Goal: Find specific page/section: Find specific page/section

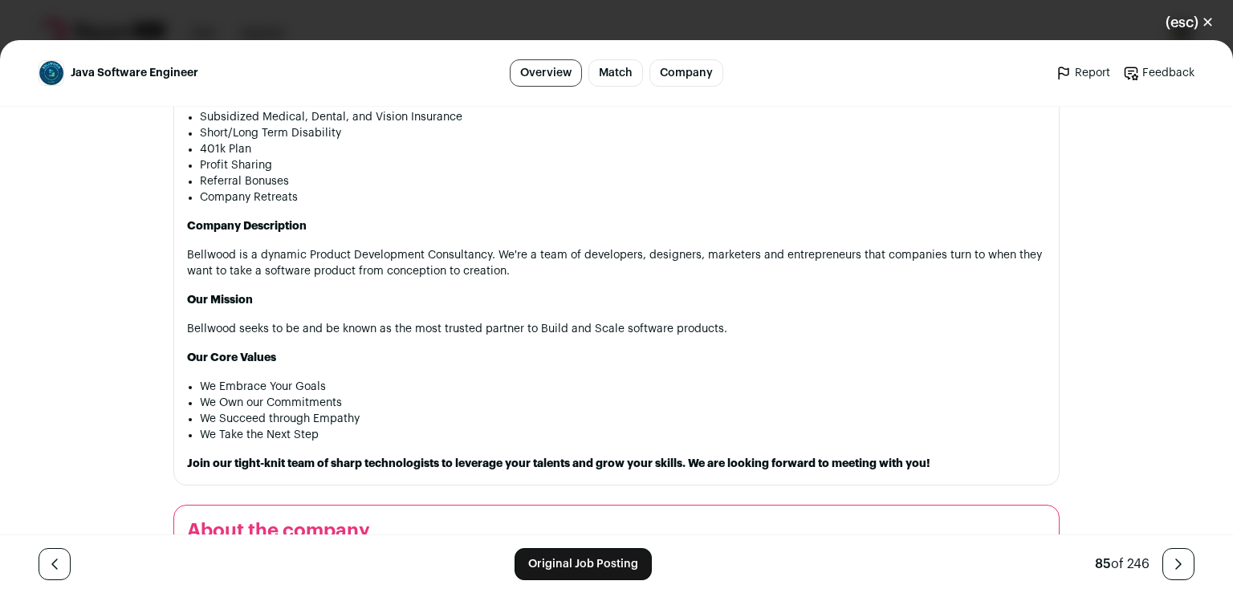
scroll to position [1509, 0]
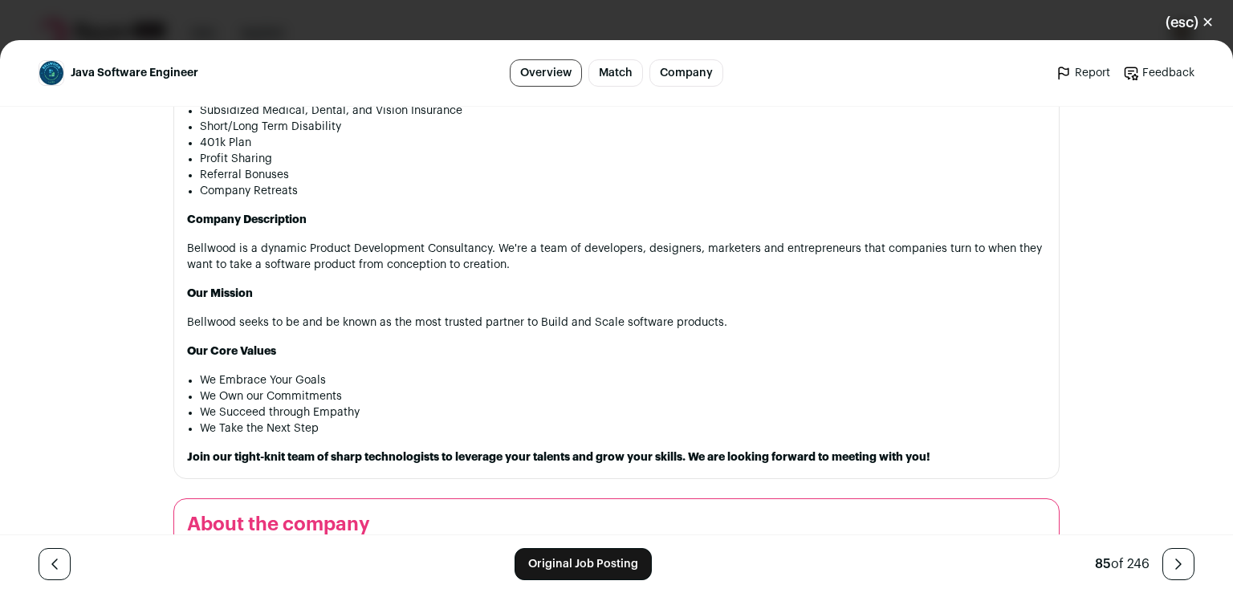
click at [672, 80] on link "Company" at bounding box center [687, 72] width 74 height 27
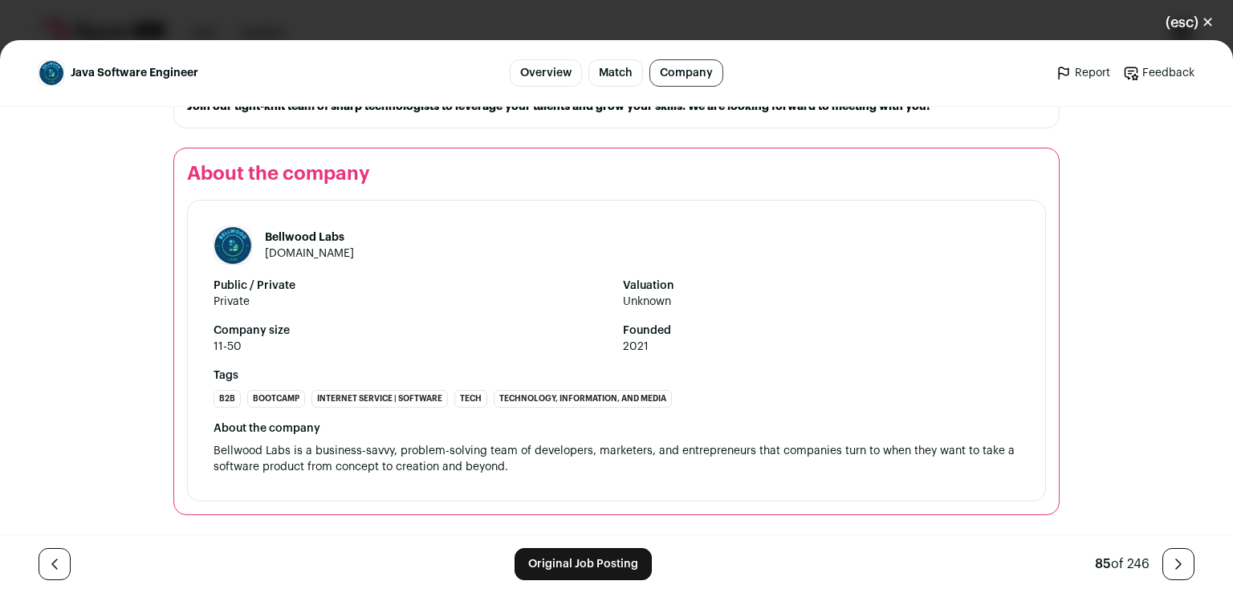
click at [977, 540] on footer "Original Job Posting 85 of 246" at bounding box center [616, 564] width 1233 height 59
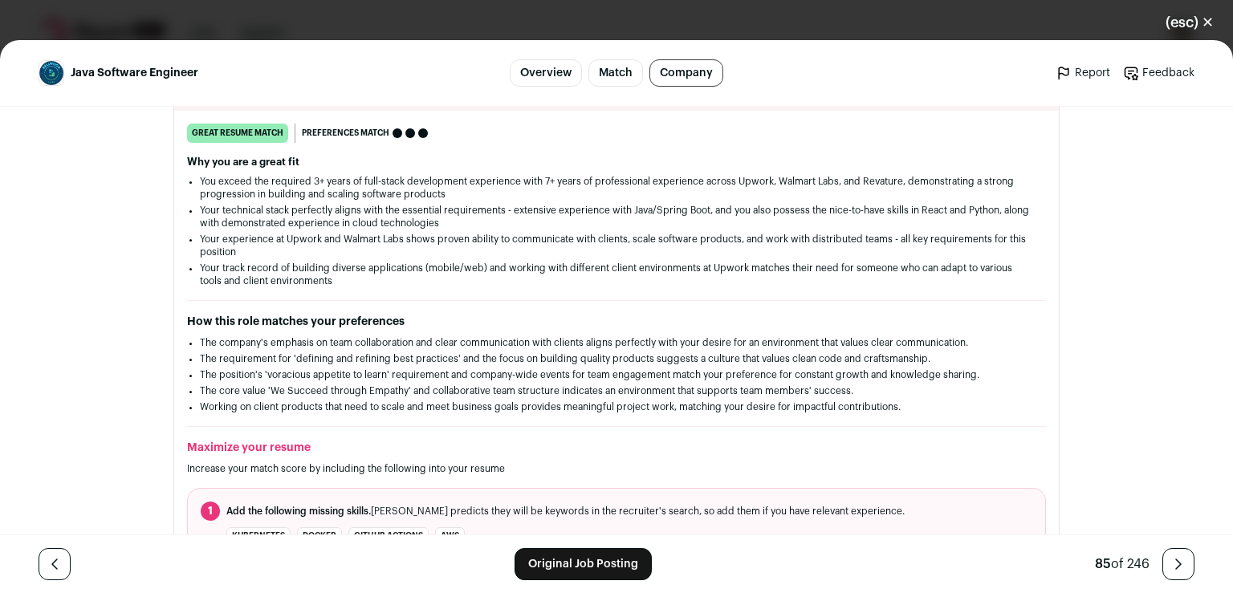
scroll to position [0, 0]
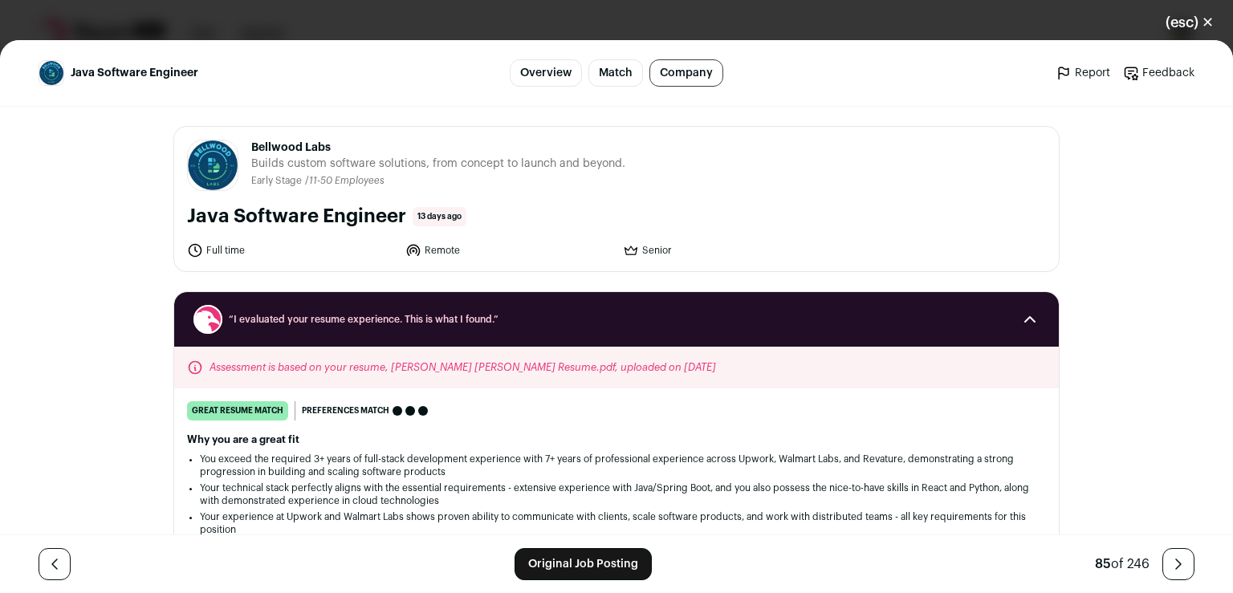
click at [580, 561] on link "Original Job Posting" at bounding box center [583, 564] width 137 height 32
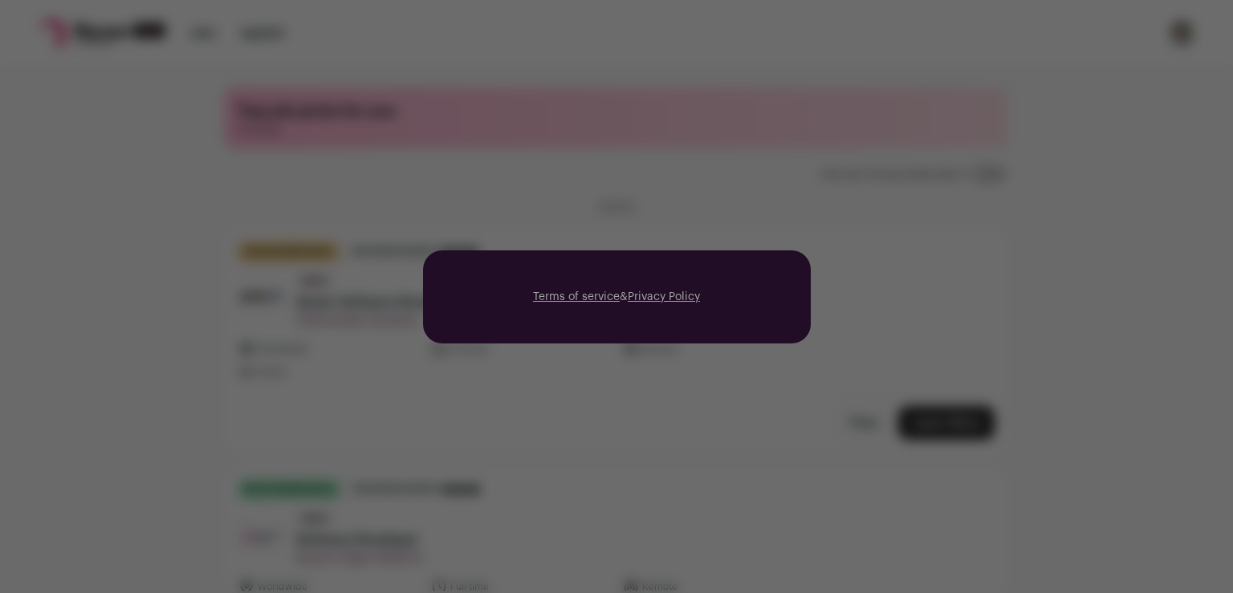
click at [355, 133] on div "Terms of service & Privacy Policy" at bounding box center [616, 296] width 1233 height 593
